Goal: Task Accomplishment & Management: Use online tool/utility

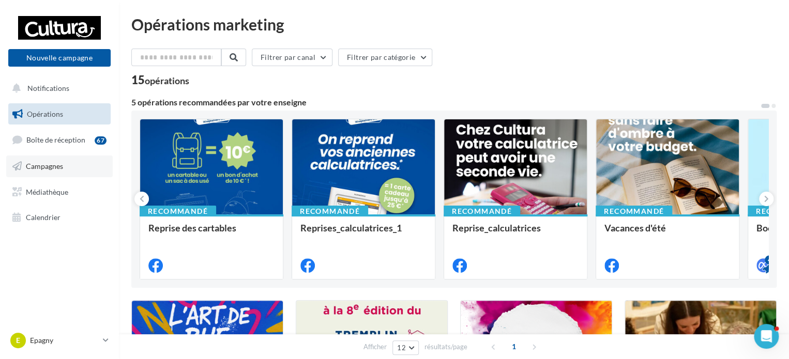
click at [50, 167] on span "Campagnes" at bounding box center [44, 166] width 37 height 9
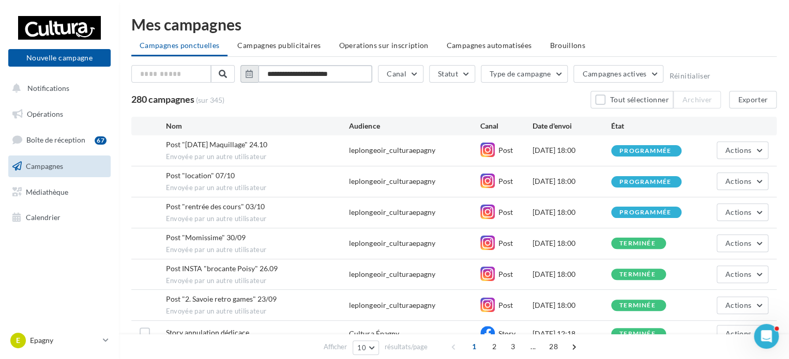
click at [349, 78] on input "**********" at bounding box center [315, 74] width 114 height 18
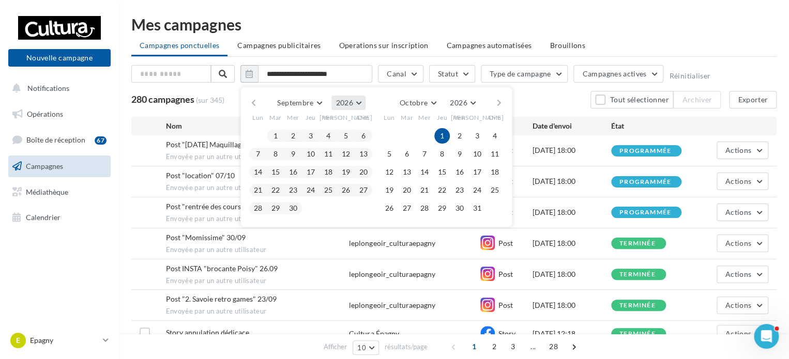
click at [335, 104] on span "2026" at bounding box center [343, 102] width 17 height 9
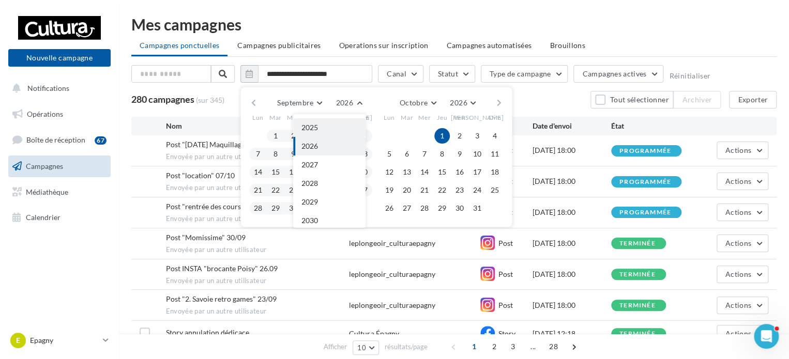
click at [337, 122] on button "2025" at bounding box center [329, 127] width 72 height 19
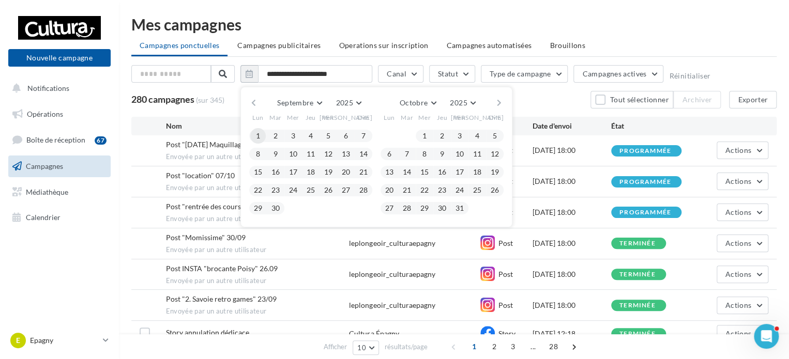
click at [256, 130] on button "1" at bounding box center [258, 136] width 16 height 16
click at [275, 204] on button "30" at bounding box center [276, 209] width 16 height 16
type input "**********"
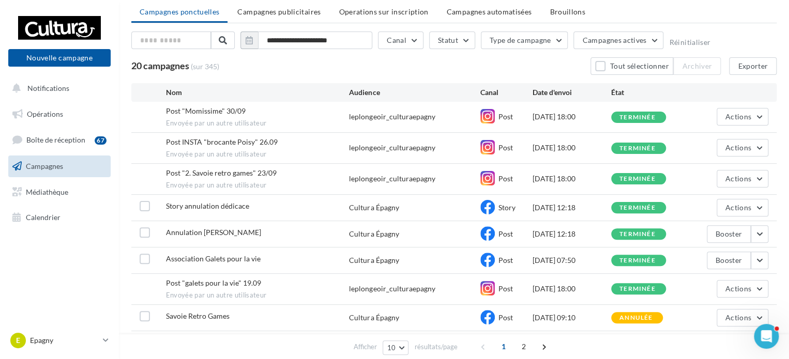
scroll to position [52, 0]
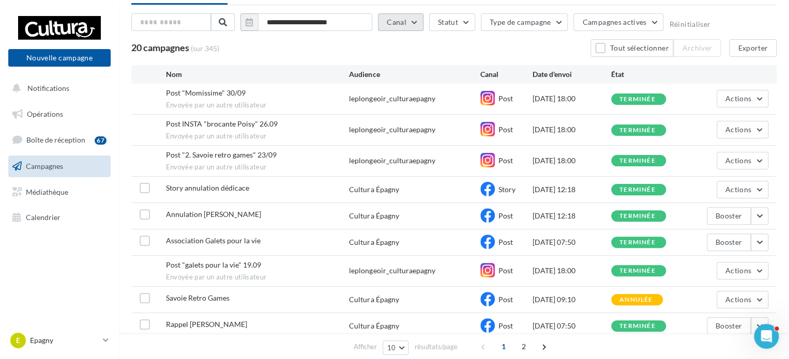
click at [414, 21] on button "Canal" at bounding box center [400, 22] width 45 height 18
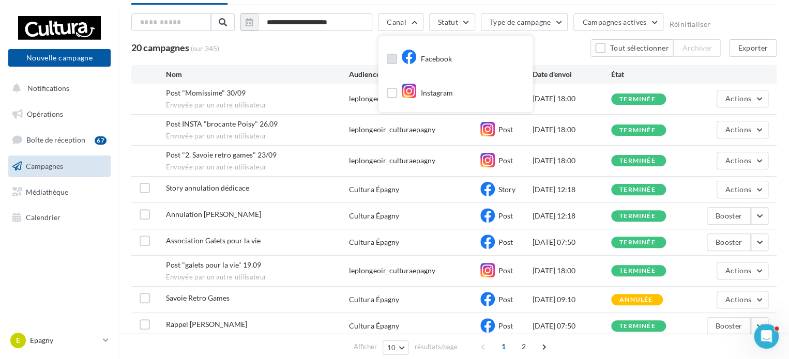
click at [401, 55] on icon at bounding box center [409, 57] width 16 height 16
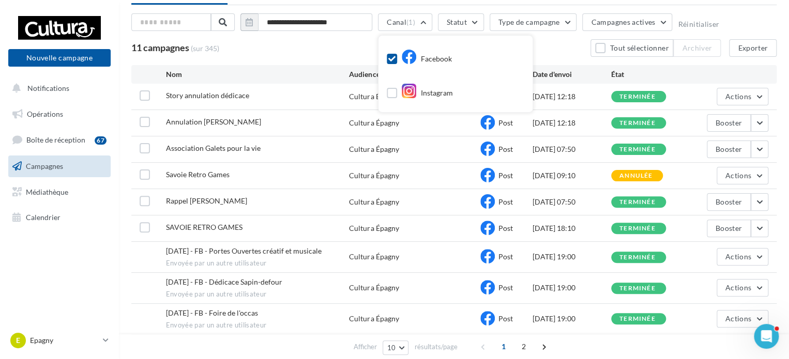
click at [567, 49] on div "11 campagnes (sur 345) Tout sélectionner Archiver Exporter" at bounding box center [453, 48] width 645 height 18
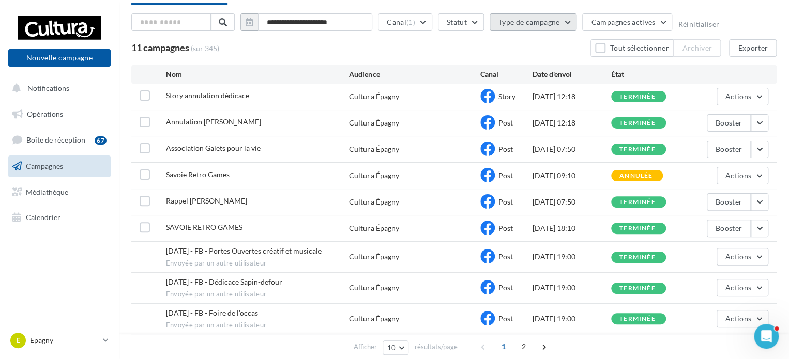
click at [546, 20] on button "Type de campagne" at bounding box center [532, 22] width 87 height 18
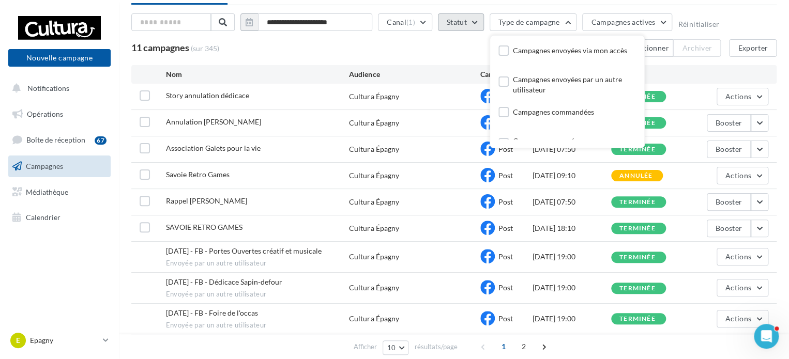
click at [467, 23] on button "Statut" at bounding box center [461, 22] width 46 height 18
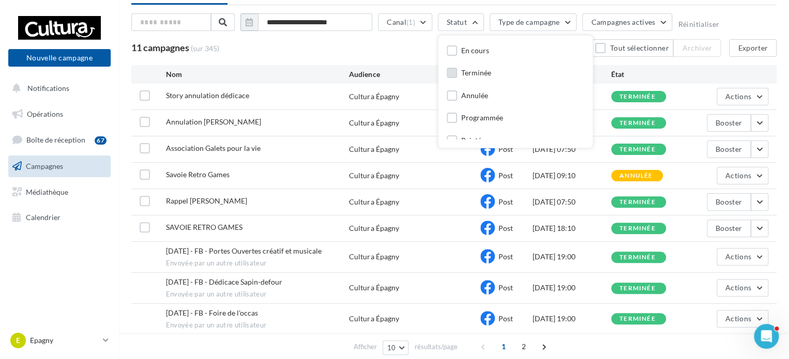
click at [469, 70] on div "Terminée" at bounding box center [476, 73] width 30 height 10
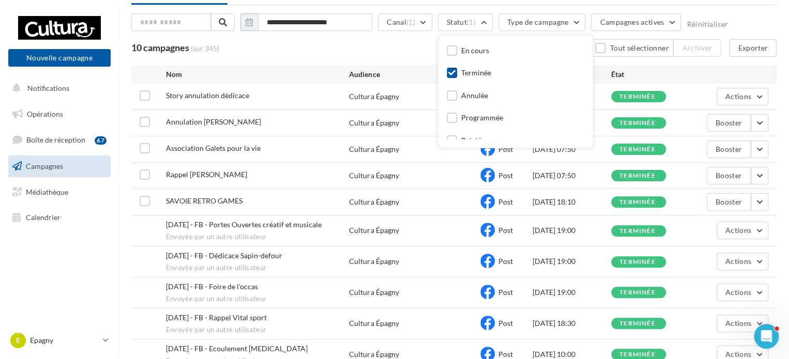
click at [399, 51] on div "10 campagnes (sur 345) Tout sélectionner Archiver Exporter" at bounding box center [453, 48] width 645 height 18
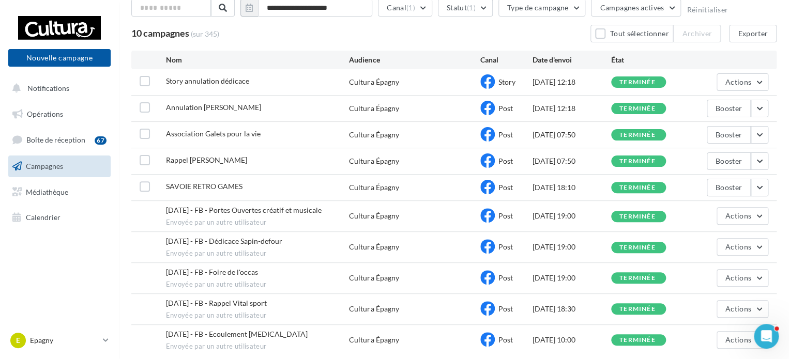
scroll to position [0, 0]
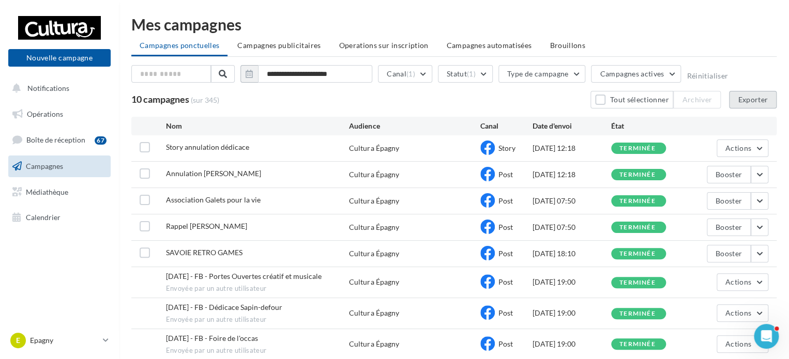
click at [737, 94] on button "Exporter" at bounding box center [753, 100] width 48 height 18
